Goal: Transaction & Acquisition: Purchase product/service

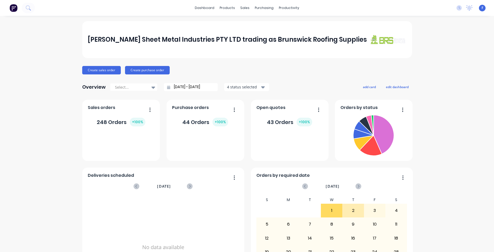
click at [14, 9] on img at bounding box center [14, 8] width 8 height 8
click at [257, 23] on div "Sales Orders" at bounding box center [263, 25] width 22 height 5
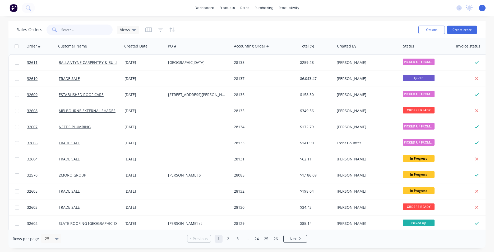
click at [74, 30] on input "text" at bounding box center [87, 30] width 52 height 11
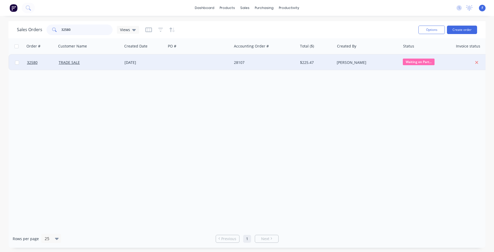
type input "32580"
click at [317, 63] on div "$225.47" at bounding box center [315, 62] width 31 height 5
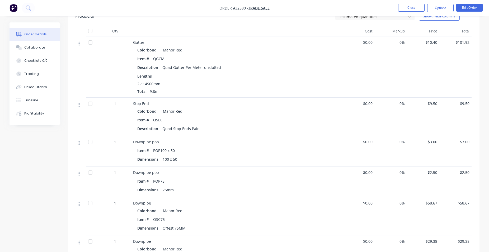
scroll to position [251, 0]
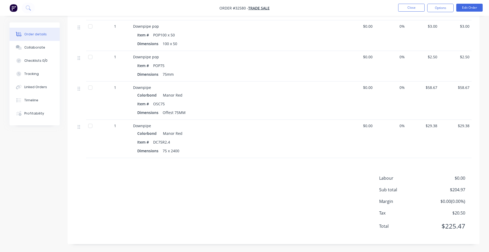
click at [13, 9] on img "button" at bounding box center [14, 8] width 8 height 8
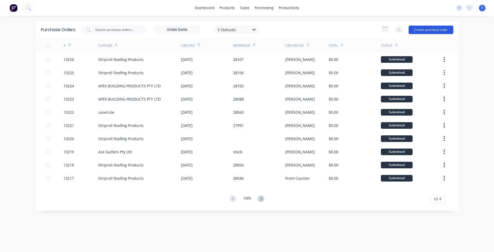
click at [434, 31] on button "Create purchase order" at bounding box center [431, 30] width 45 height 8
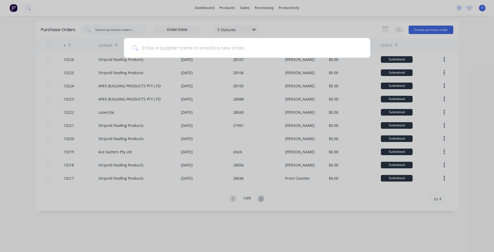
click at [169, 47] on input at bounding box center [250, 48] width 224 height 20
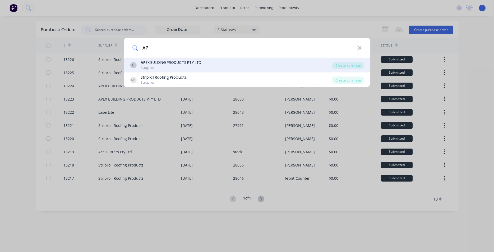
type input "AP"
click at [201, 63] on div "AP EX BUILDING PRODUCTS PTY LTD" at bounding box center [171, 63] width 61 height 6
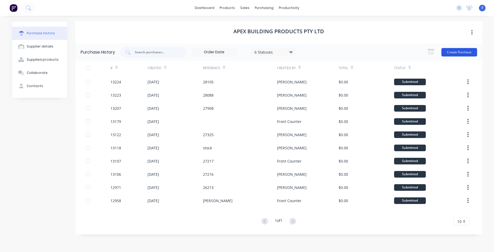
click at [458, 51] on button "Create Purchase" at bounding box center [459, 52] width 36 height 8
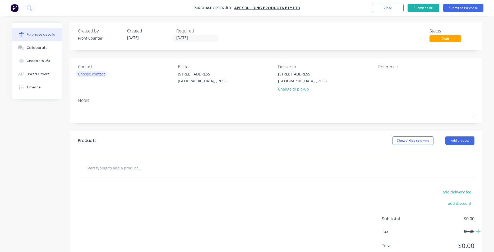
click at [101, 74] on div "Choose contact" at bounding box center [91, 74] width 27 height 6
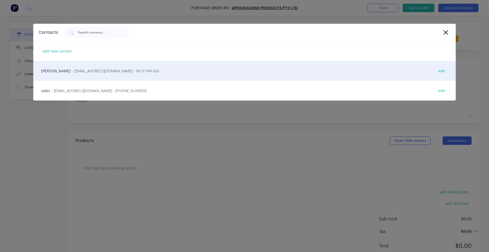
click at [89, 76] on div "[PERSON_NAME] - [EMAIL_ADDRESS][DOMAIN_NAME] - 0419 944 665 edit" at bounding box center [244, 71] width 423 height 20
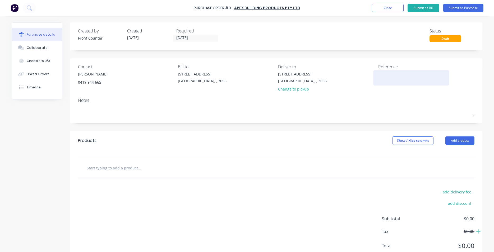
click at [388, 75] on textarea at bounding box center [411, 77] width 66 height 12
type textarea "STOCK"
type textarea "x"
type textarea "STOCK"
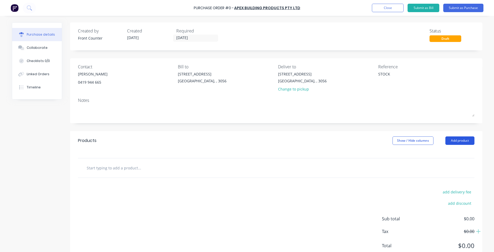
click at [461, 138] on button "Add product" at bounding box center [459, 141] width 29 height 8
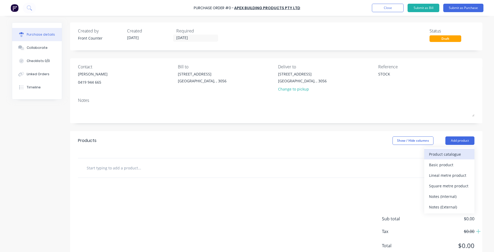
click at [438, 155] on div "Product catalogue" at bounding box center [449, 155] width 41 height 8
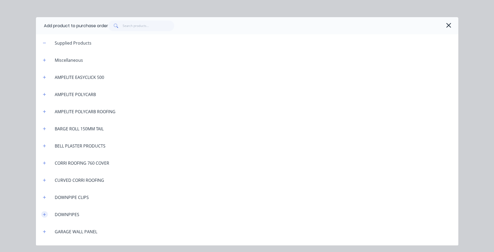
click at [43, 214] on button "button" at bounding box center [44, 214] width 7 height 7
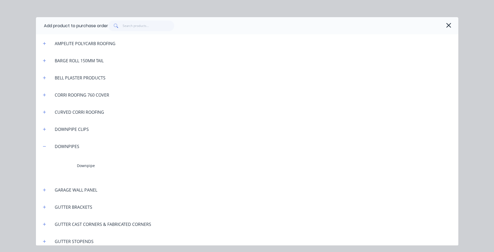
scroll to position [90, 0]
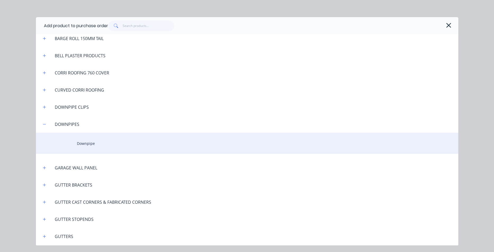
click at [89, 143] on div "Downpipe" at bounding box center [247, 143] width 422 height 21
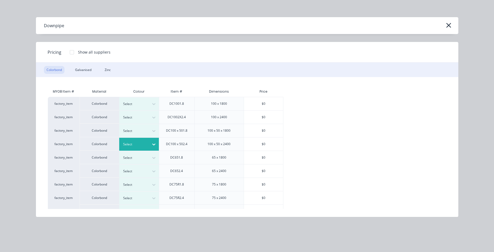
click at [156, 145] on icon at bounding box center [153, 144] width 5 height 5
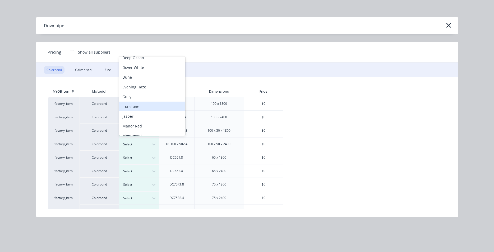
scroll to position [154, 0]
click at [140, 104] on div "Surfmist" at bounding box center [152, 104] width 66 height 10
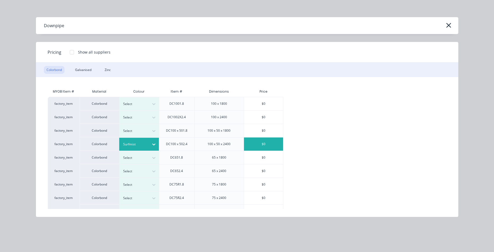
click at [258, 145] on div "$0" at bounding box center [263, 144] width 39 height 13
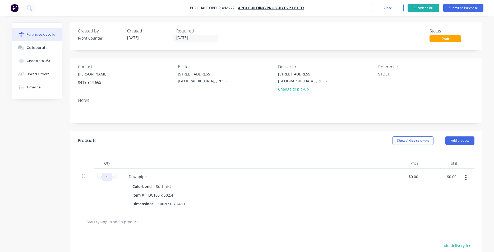
click at [108, 177] on input "1" at bounding box center [107, 177] width 11 height 8
type textarea "x"
type input "3"
type textarea "x"
type input "30"
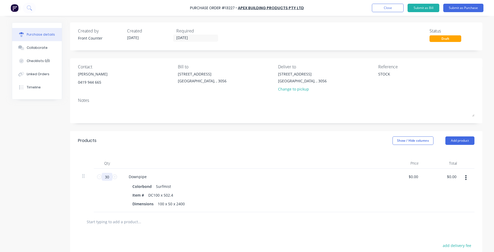
type textarea "x"
type input "3"
type textarea "x"
type input "2"
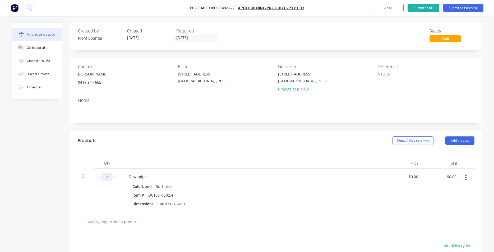
type textarea "x"
type input "20"
type textarea "x"
type input "20"
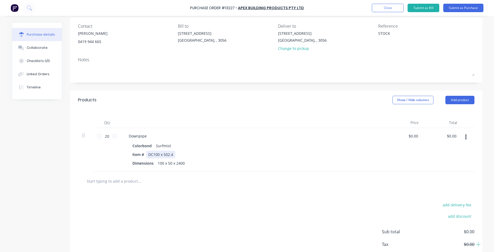
scroll to position [60, 0]
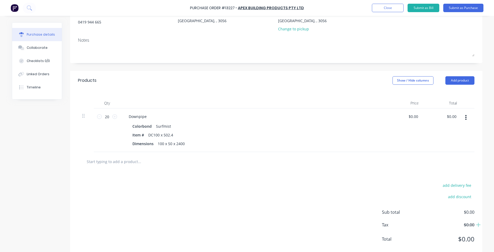
click at [124, 161] on input "text" at bounding box center [139, 161] width 106 height 11
click at [449, 78] on button "Add product" at bounding box center [459, 80] width 29 height 8
click at [442, 94] on div "Product catalogue" at bounding box center [449, 94] width 41 height 8
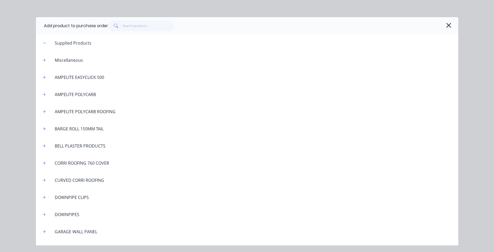
scroll to position [121, 0]
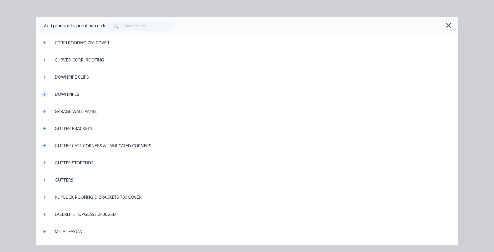
click at [43, 94] on button "button" at bounding box center [44, 94] width 7 height 7
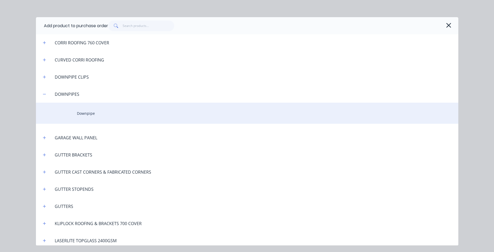
click at [87, 114] on div "Downpipe" at bounding box center [247, 113] width 422 height 21
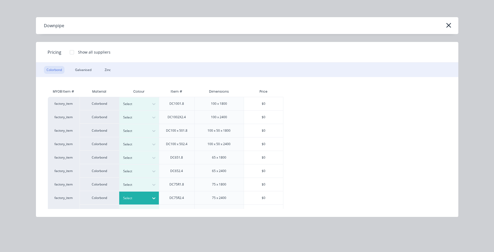
click at [146, 200] on div at bounding box center [135, 199] width 24 height 6
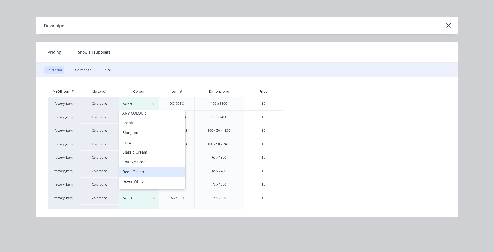
scroll to position [94, 0]
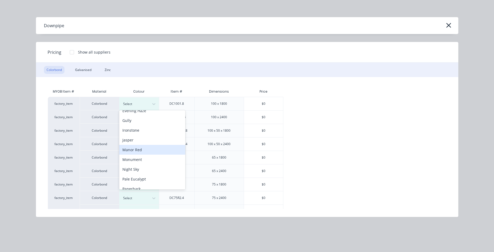
click at [147, 152] on div "Manor Red" at bounding box center [152, 150] width 66 height 10
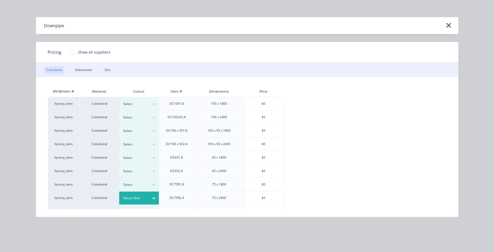
drag, startPoint x: 264, startPoint y: 197, endPoint x: 239, endPoint y: 200, distance: 25.3
click at [264, 197] on div "$0" at bounding box center [263, 198] width 39 height 13
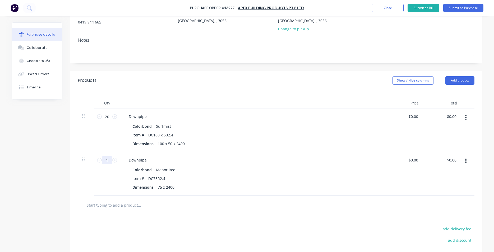
click at [107, 160] on input "1" at bounding box center [107, 160] width 11 height 8
type textarea "x"
type input "15"
type textarea "x"
type input "15"
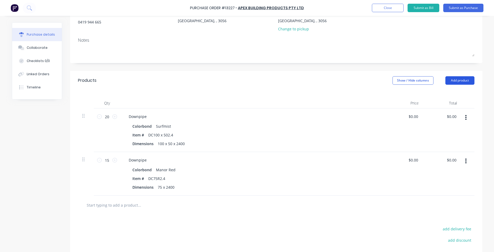
click at [462, 79] on button "Add product" at bounding box center [459, 80] width 29 height 8
click at [439, 94] on div "Product catalogue" at bounding box center [449, 94] width 41 height 8
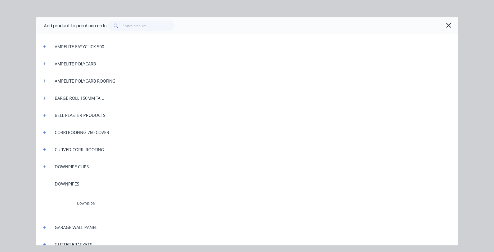
scroll to position [60, 0]
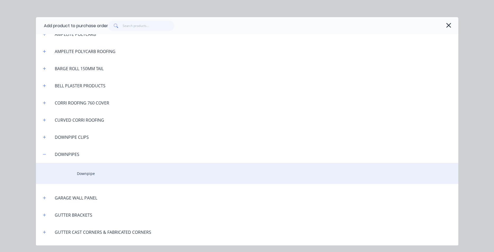
click at [96, 173] on div "Downpipe" at bounding box center [247, 173] width 422 height 21
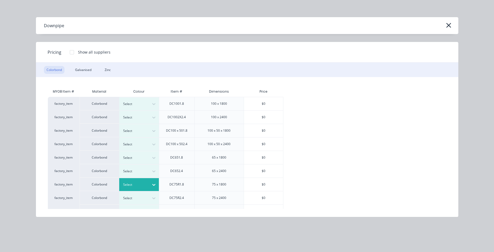
click at [150, 184] on div at bounding box center [154, 185] width 10 height 8
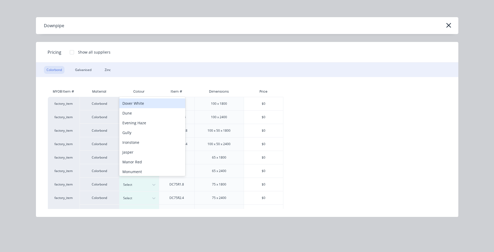
scroll to position [94, 0]
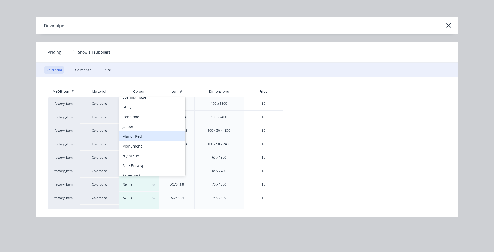
click at [147, 133] on div "Manor Red" at bounding box center [152, 137] width 66 height 10
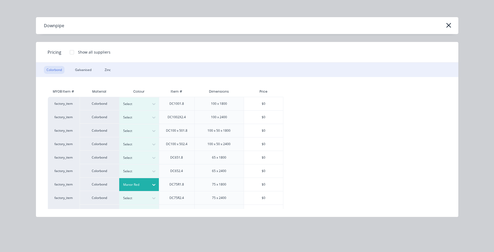
click at [271, 183] on div "$0" at bounding box center [263, 184] width 39 height 13
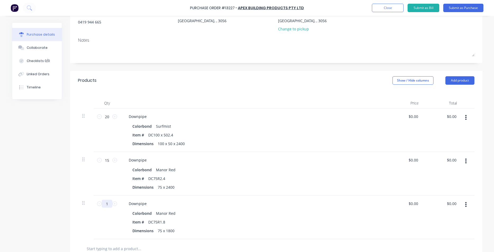
click at [105, 204] on input "1" at bounding box center [107, 204] width 11 height 8
type textarea "x"
type input "2"
type textarea "x"
type input "20"
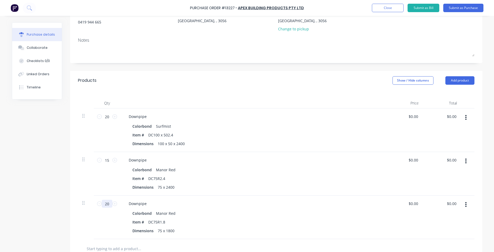
type textarea "x"
type input "20"
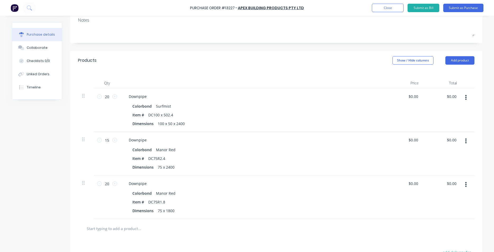
scroll to position [90, 0]
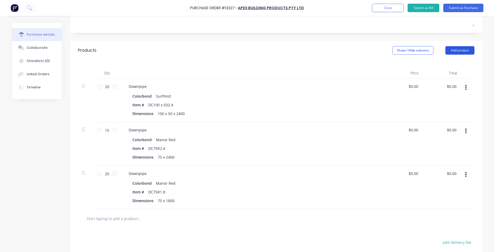
click at [459, 50] on button "Add product" at bounding box center [459, 50] width 29 height 8
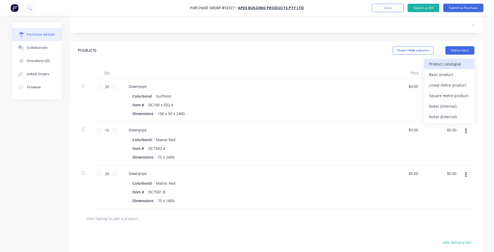
click at [442, 62] on div "Product catalogue" at bounding box center [449, 64] width 41 height 8
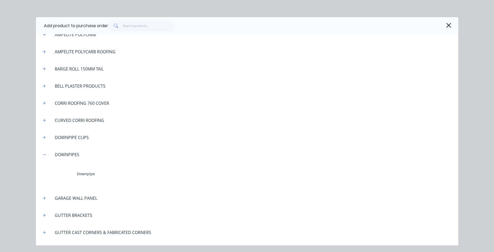
scroll to position [60, 0]
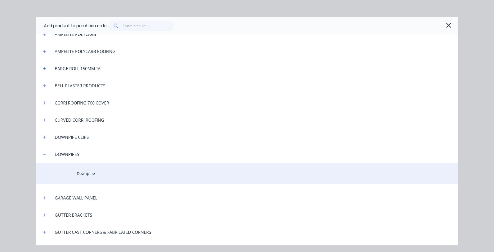
click at [97, 169] on div "Downpipe" at bounding box center [247, 173] width 422 height 21
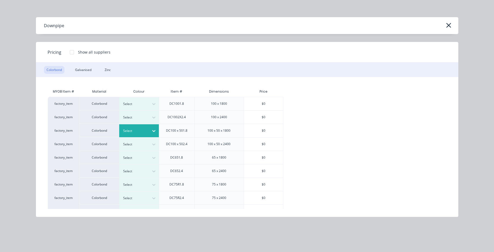
click at [154, 129] on icon at bounding box center [153, 130] width 5 height 5
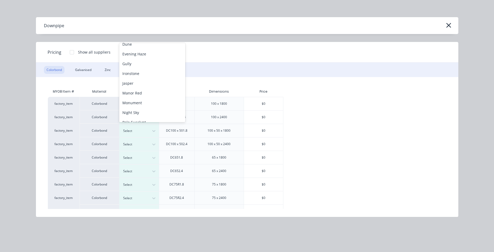
scroll to position [124, 0]
click at [144, 118] on div "Surfmist" at bounding box center [152, 121] width 66 height 10
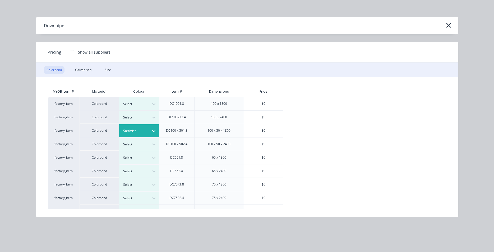
click at [274, 132] on div "$0" at bounding box center [263, 130] width 39 height 13
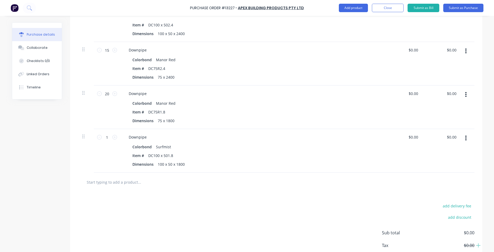
scroll to position [181, 0]
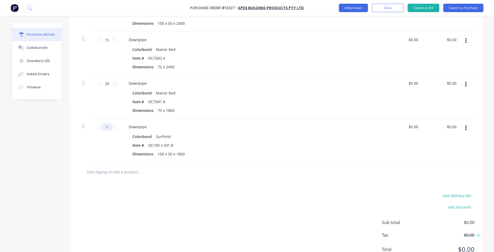
click at [102, 127] on input "1" at bounding box center [107, 127] width 11 height 8
type textarea "x"
type input "10"
type textarea "x"
type input "10"
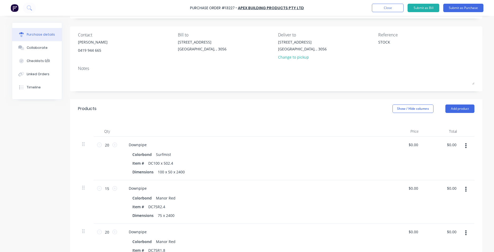
scroll to position [30, 0]
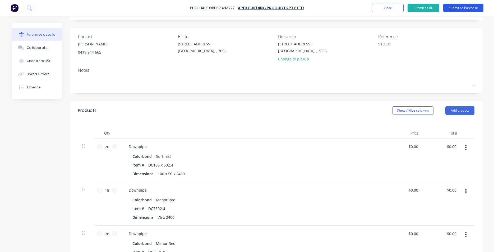
click at [465, 8] on button "Submit as Purchase" at bounding box center [463, 8] width 40 height 8
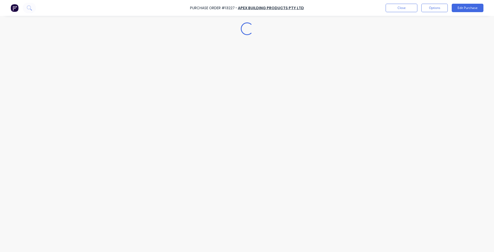
scroll to position [0, 0]
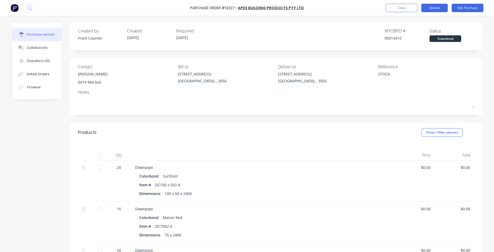
click at [440, 8] on button "Options" at bounding box center [434, 8] width 26 height 8
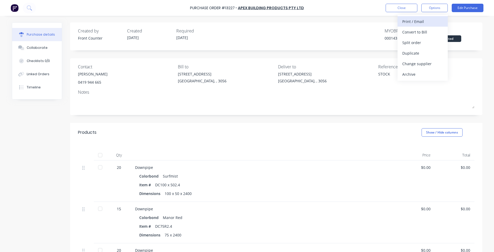
click at [425, 21] on div "Print / Email" at bounding box center [422, 22] width 41 height 8
click at [437, 43] on div "Without pricing" at bounding box center [422, 43] width 41 height 8
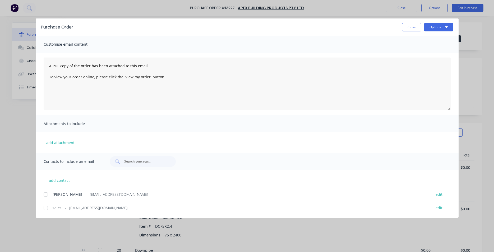
click at [45, 195] on div at bounding box center [45, 194] width 11 height 11
click at [44, 209] on div at bounding box center [45, 208] width 11 height 11
click at [438, 29] on button "Options" at bounding box center [438, 27] width 29 height 8
click at [430, 62] on div "Email" at bounding box center [428, 62] width 41 height 8
type textarea "x"
